Goal: Contribute content: Add original content to the website for others to see

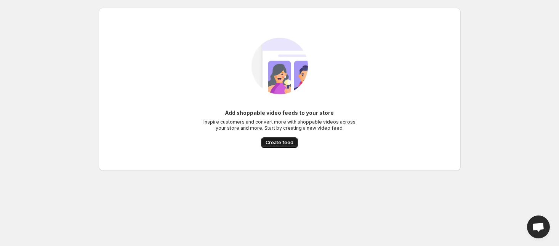
click at [284, 139] on span "Create feed" at bounding box center [279, 142] width 28 height 6
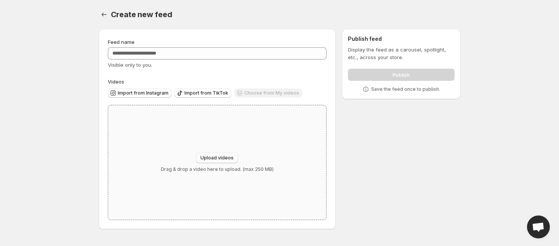
click at [219, 159] on span "Upload videos" at bounding box center [216, 158] width 33 height 6
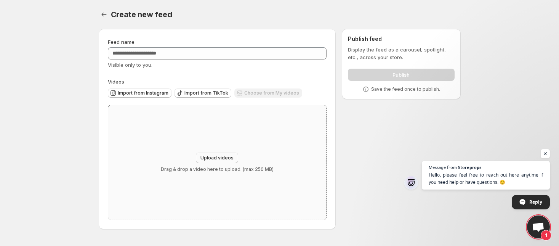
type input "**********"
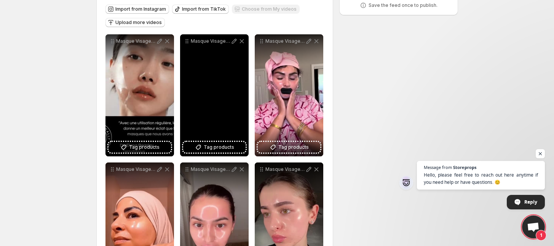
scroll to position [82, 0]
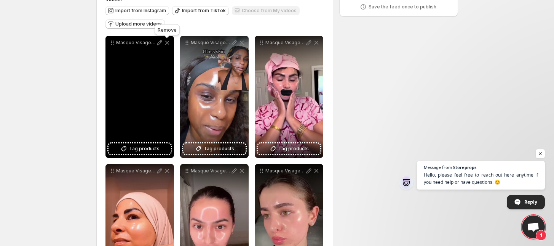
click at [168, 42] on icon at bounding box center [167, 43] width 4 height 4
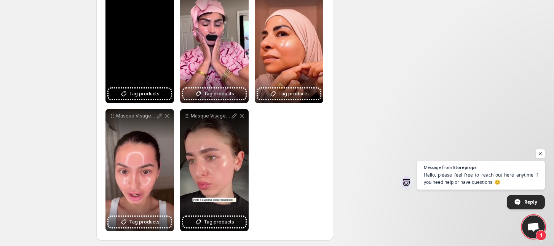
scroll to position [141, 0]
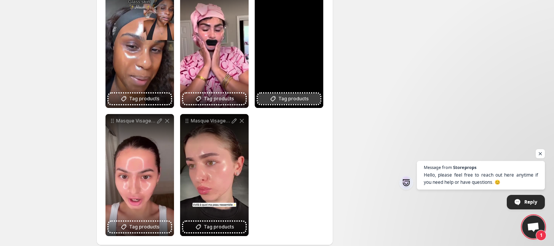
click at [291, 101] on span "Tag products" at bounding box center [293, 99] width 30 height 8
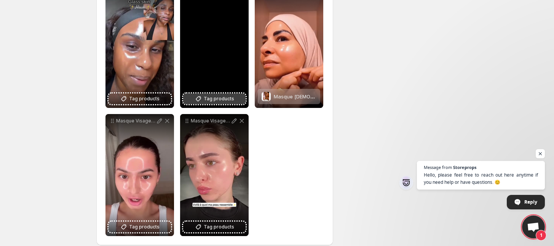
click at [226, 99] on span "Tag products" at bounding box center [219, 99] width 30 height 8
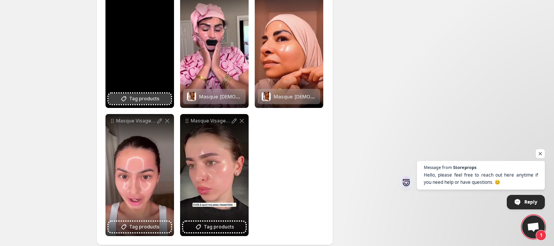
click at [137, 99] on span "Tag products" at bounding box center [144, 99] width 30 height 8
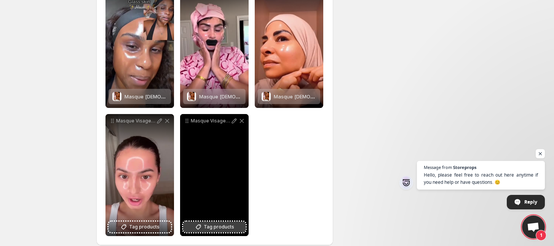
click at [204, 227] on button "Tag products" at bounding box center [214, 226] width 62 height 11
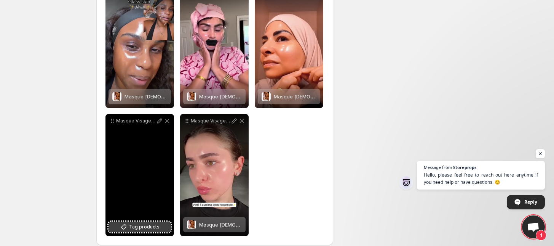
click at [143, 229] on span "Tag products" at bounding box center [144, 227] width 30 height 8
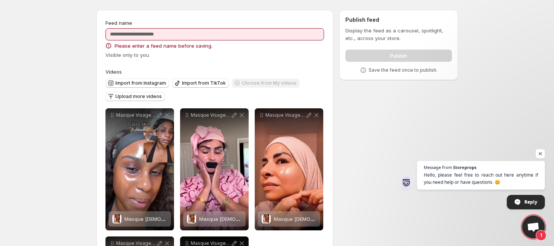
scroll to position [18, 0]
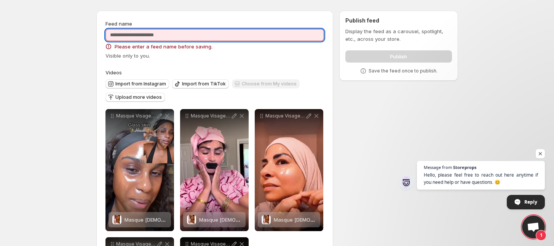
click at [275, 36] on input "Feed name" at bounding box center [214, 35] width 219 height 12
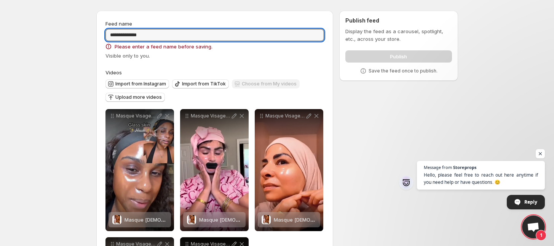
type input "**********"
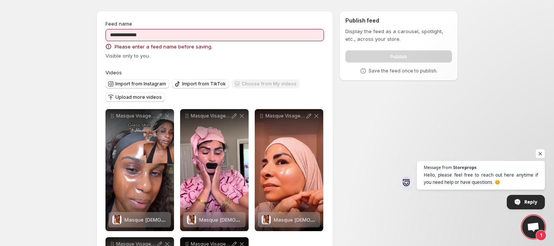
scroll to position [0, 0]
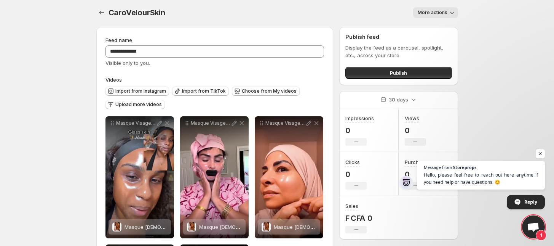
scroll to position [1, 0]
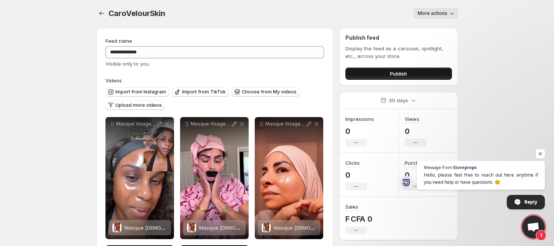
click at [385, 74] on button "Publish" at bounding box center [398, 73] width 106 height 12
click at [269, 0] on div "CaroVelourSkin. This page is ready CaroVelourSkin More actions More actions Mor…" at bounding box center [277, 13] width 362 height 29
